Goal: Transaction & Acquisition: Obtain resource

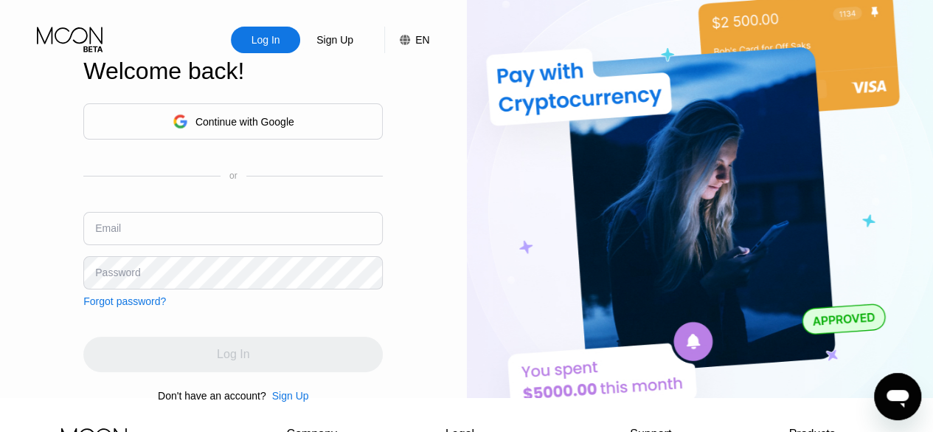
click at [224, 224] on input "text" at bounding box center [233, 228] width 300 height 33
type input "[EMAIL_ADDRESS][DOMAIN_NAME]"
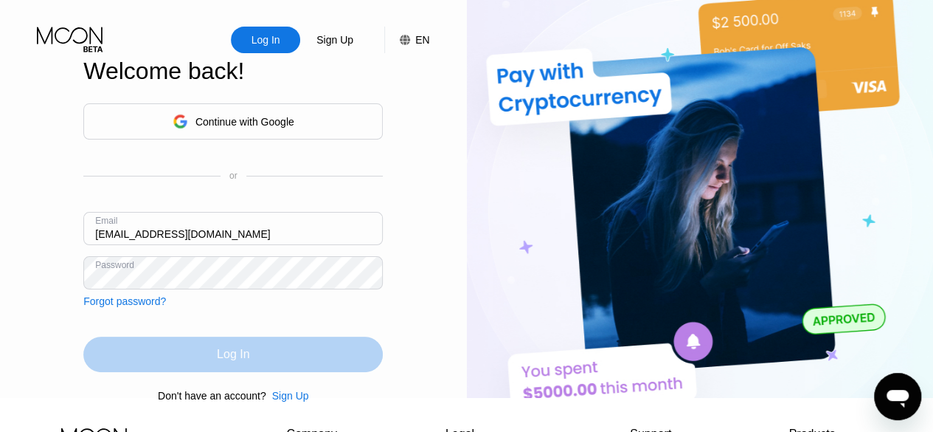
click at [232, 361] on div "Log In" at bounding box center [233, 354] width 32 height 15
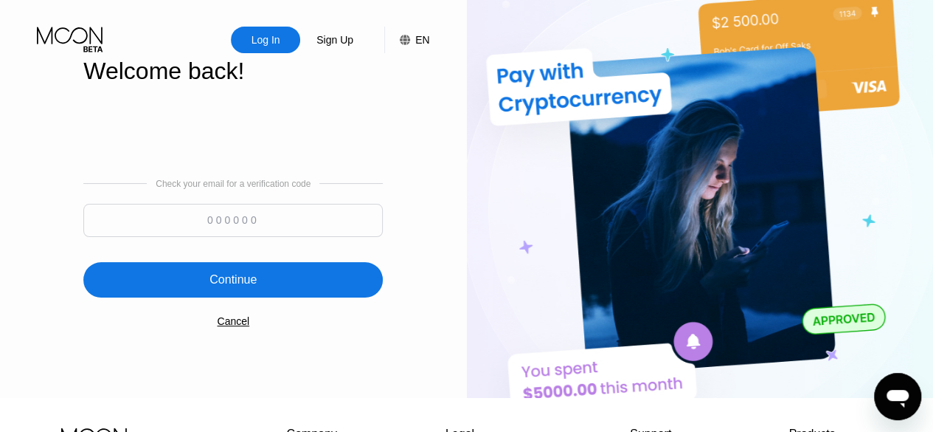
click at [250, 214] on input at bounding box center [233, 220] width 300 height 33
paste input "220909"
type input "220909"
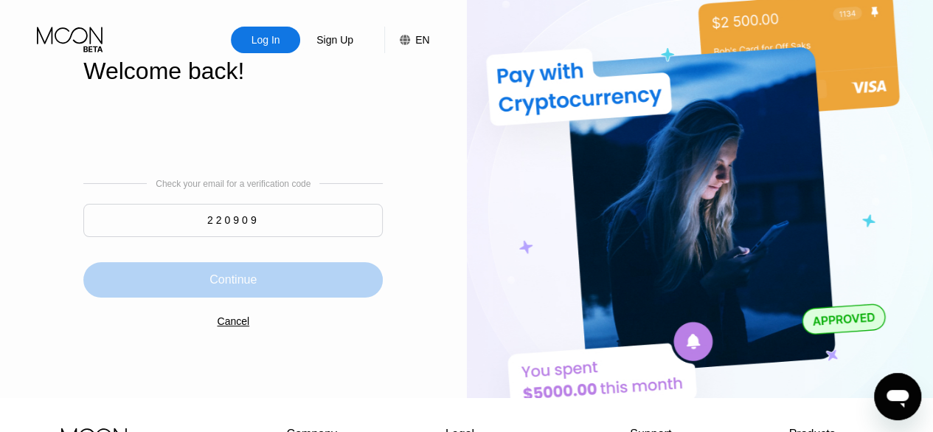
click at [285, 290] on div "Continue" at bounding box center [233, 279] width 300 height 35
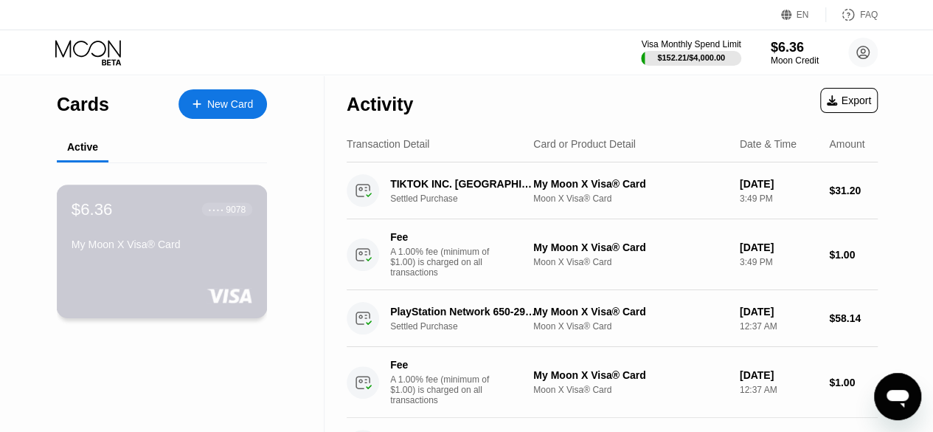
click at [201, 247] on div "My Moon X Visa® Card" at bounding box center [162, 244] width 181 height 12
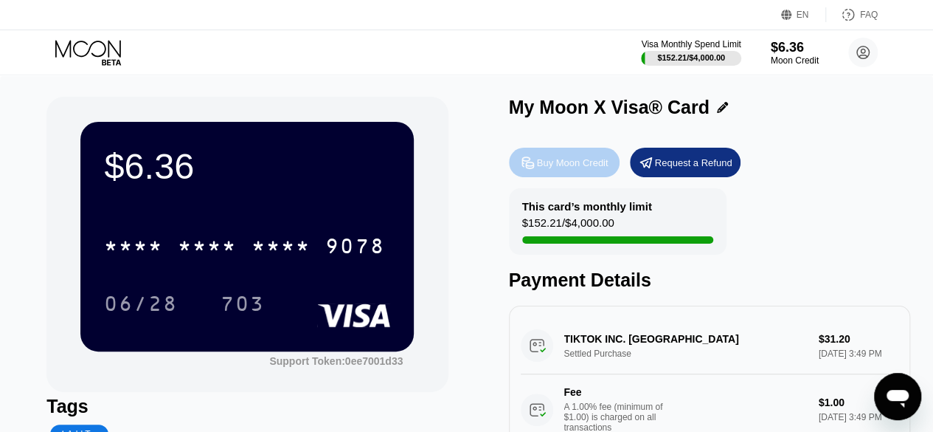
click at [556, 169] on div "Buy Moon Credit" at bounding box center [573, 162] width 72 height 13
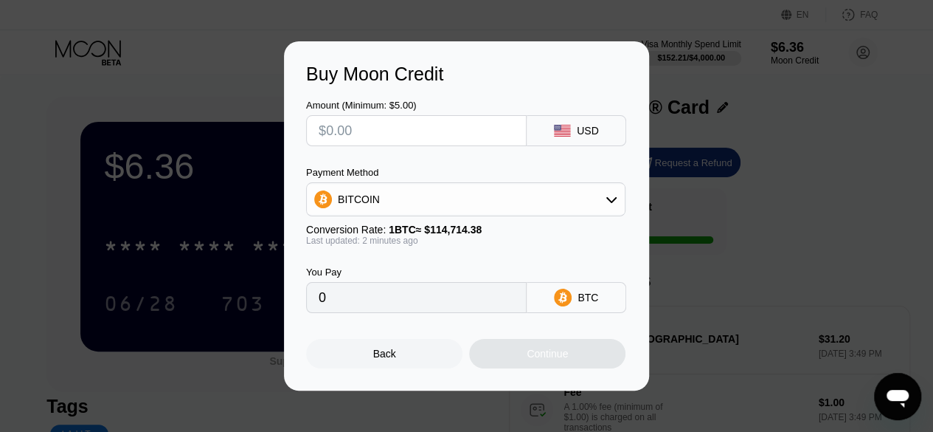
click at [383, 129] on input "text" at bounding box center [416, 131] width 195 height 30
type input "$20"
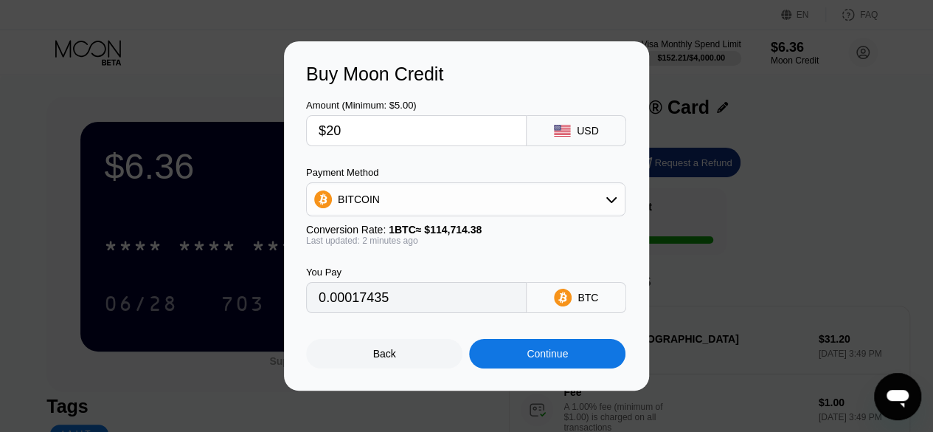
type input "0.00017435"
type input "$20"
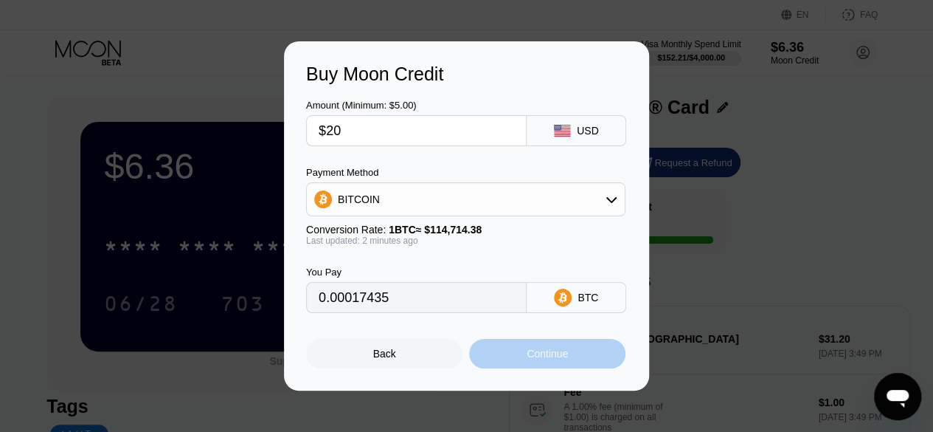
click at [523, 353] on div "Continue" at bounding box center [547, 354] width 156 height 30
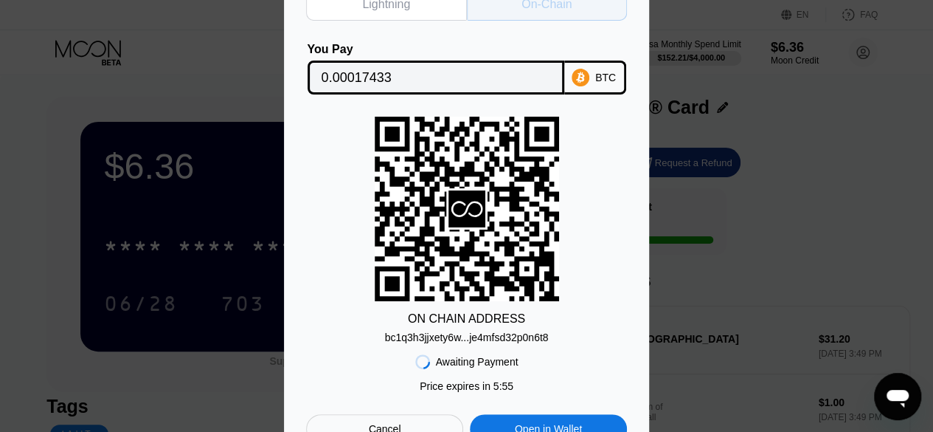
click at [543, 9] on div "On-Chain" at bounding box center [547, 4] width 161 height 32
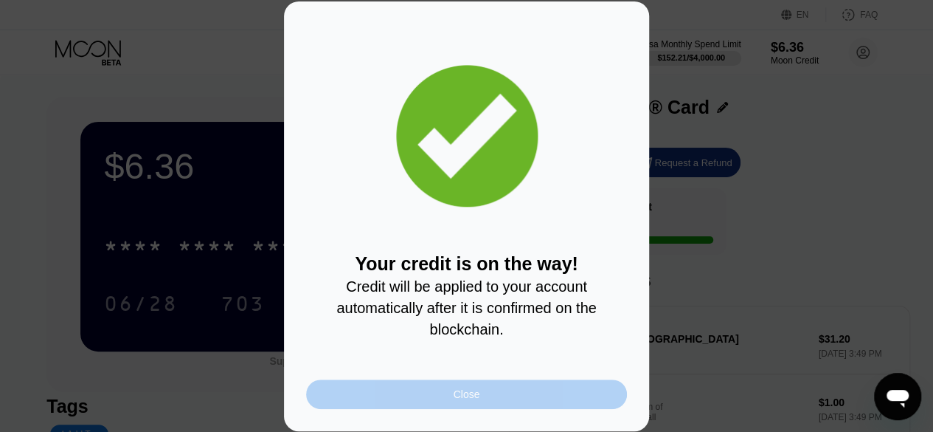
click at [478, 398] on div "Close" at bounding box center [467, 394] width 27 height 12
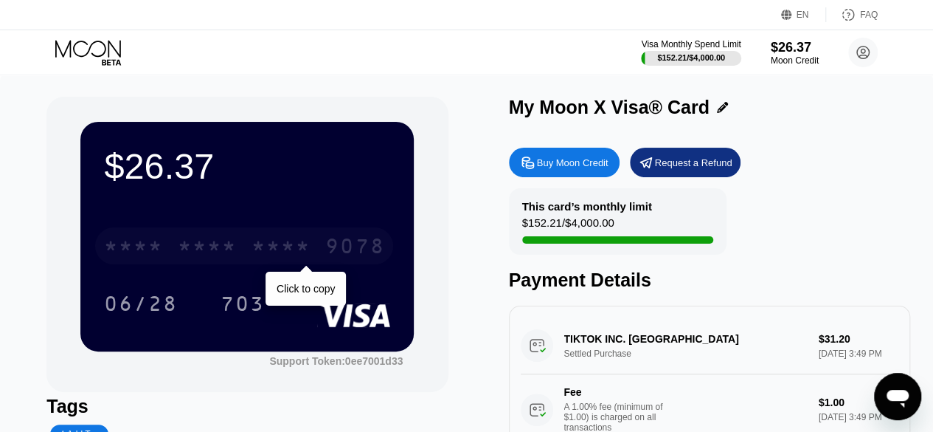
click at [340, 251] on div "9078" at bounding box center [354, 248] width 59 height 24
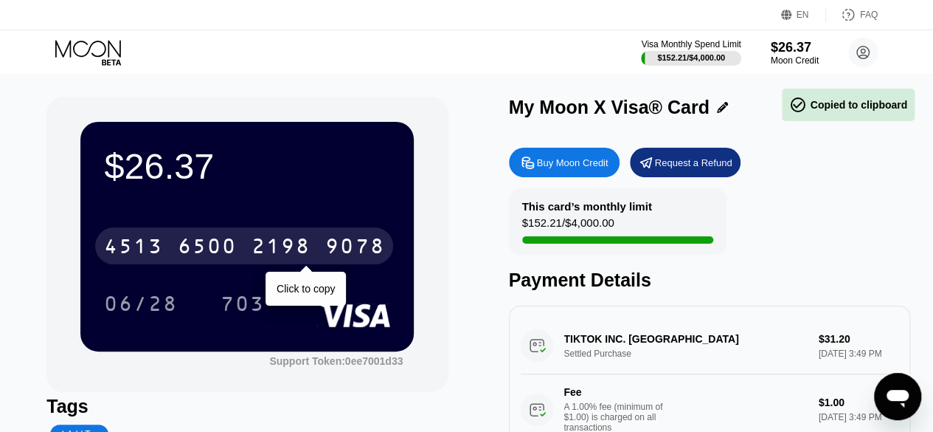
click at [343, 255] on div "9078" at bounding box center [354, 248] width 59 height 24
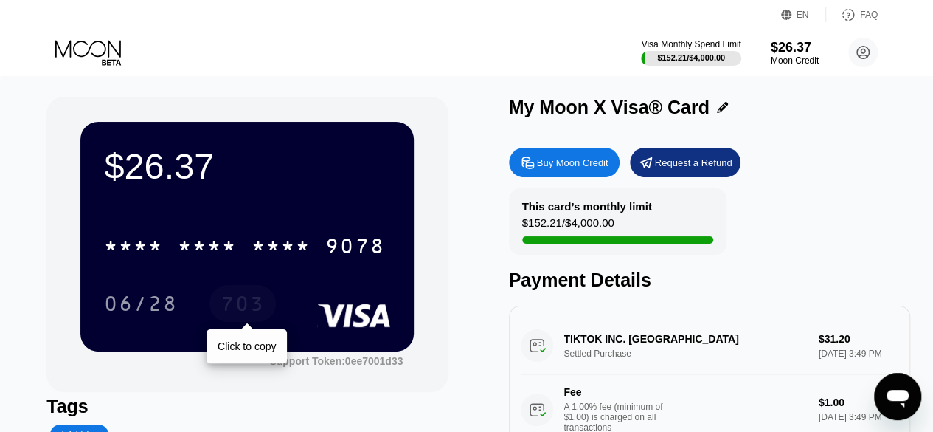
click at [251, 312] on div "703" at bounding box center [243, 306] width 44 height 24
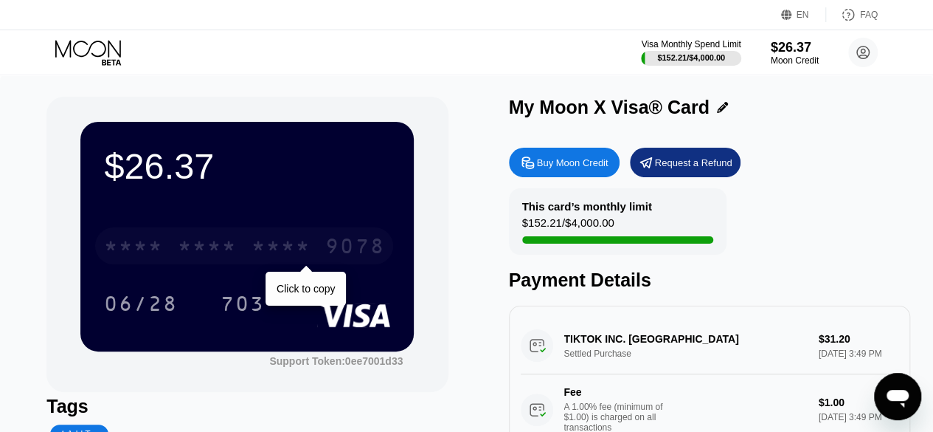
click at [235, 231] on div "* * * * * * * * * * * * 9078" at bounding box center [244, 245] width 298 height 37
